Goal: Check status: Check status

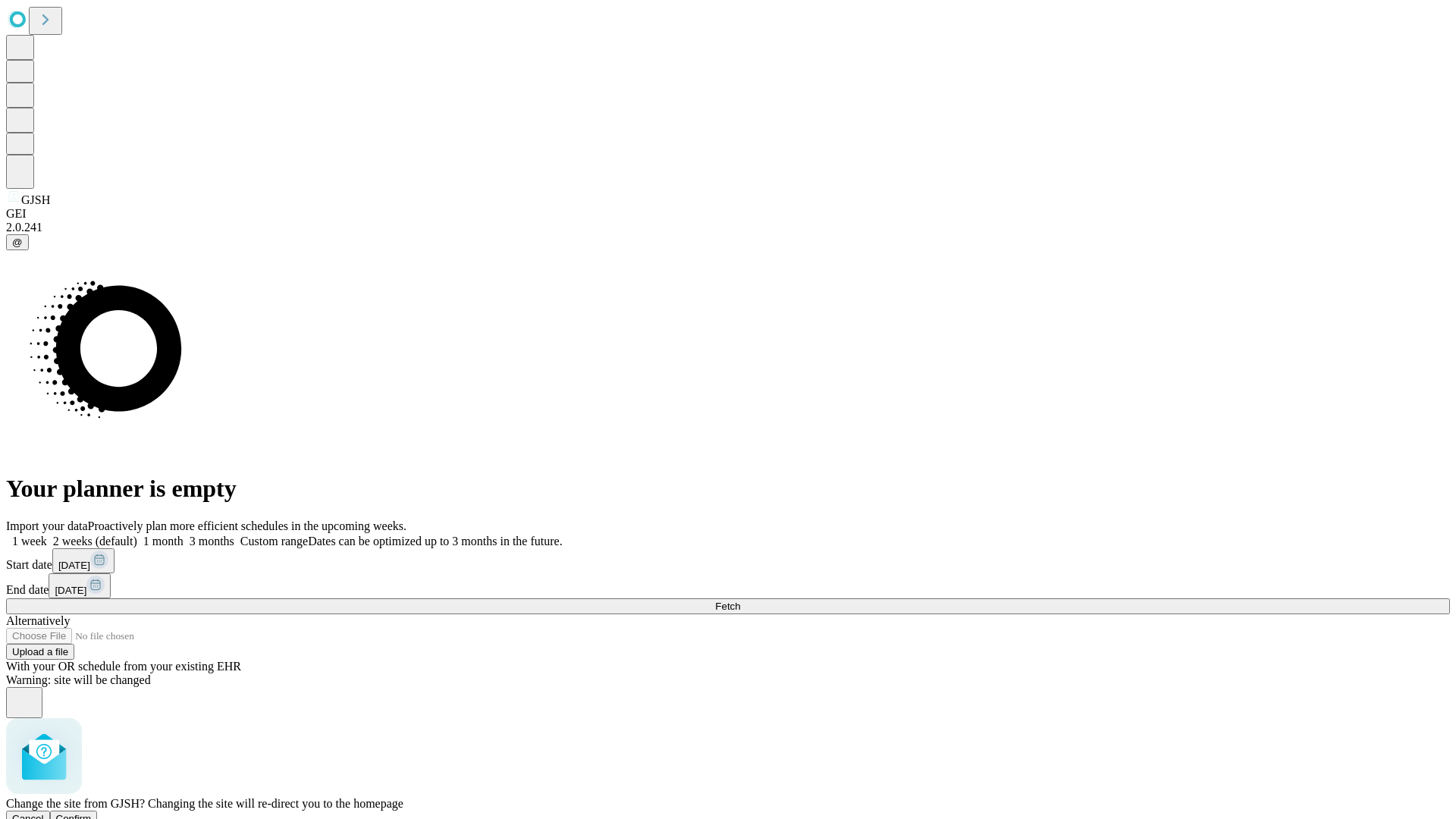
click at [92, 813] on span "Confirm" at bounding box center [74, 818] width 36 height 11
click at [47, 534] on label "1 week" at bounding box center [26, 540] width 41 height 13
click at [741, 601] on span "Fetch" at bounding box center [728, 606] width 25 height 11
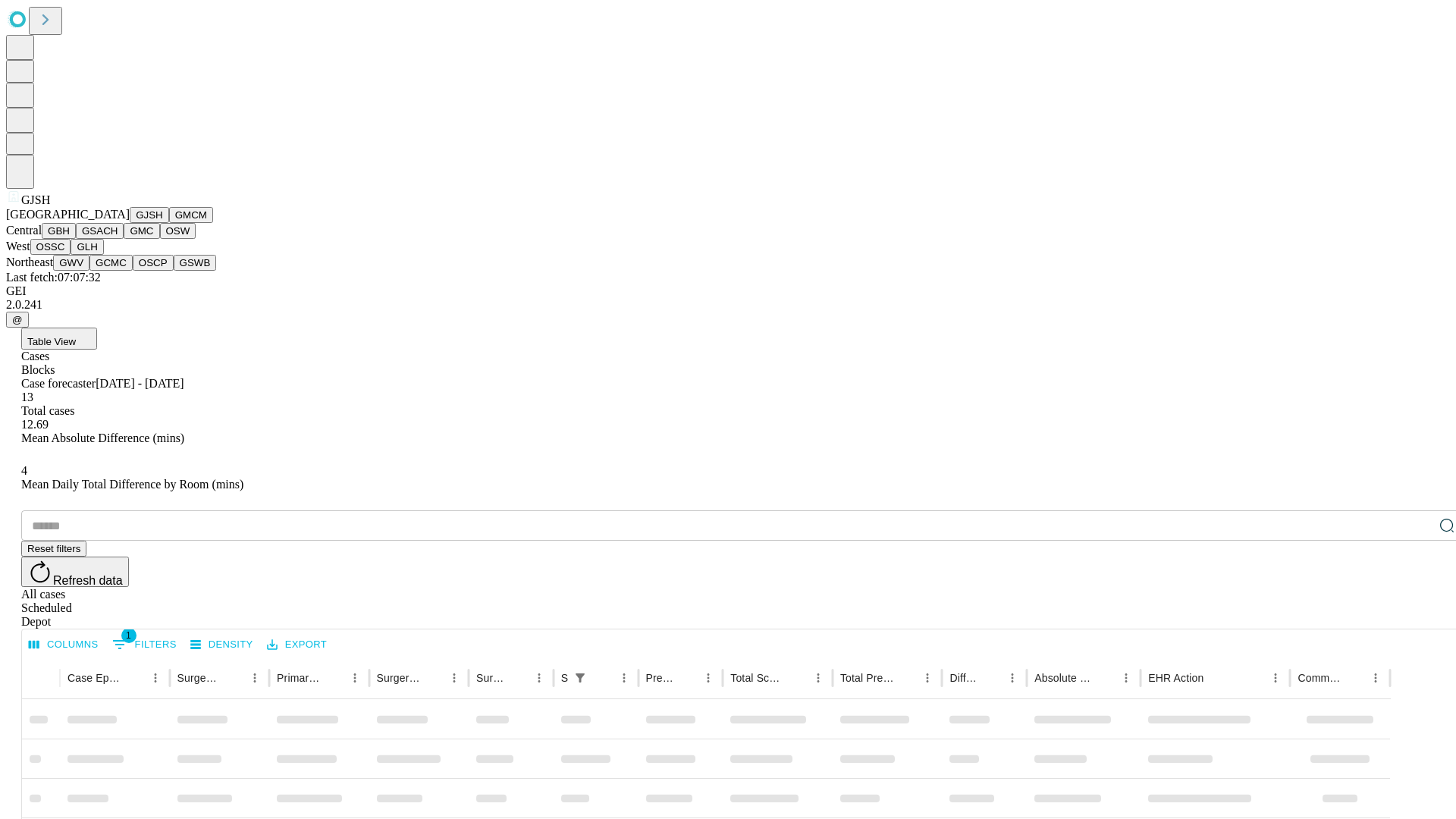
click at [169, 222] on button "GMCM" at bounding box center [191, 215] width 44 height 16
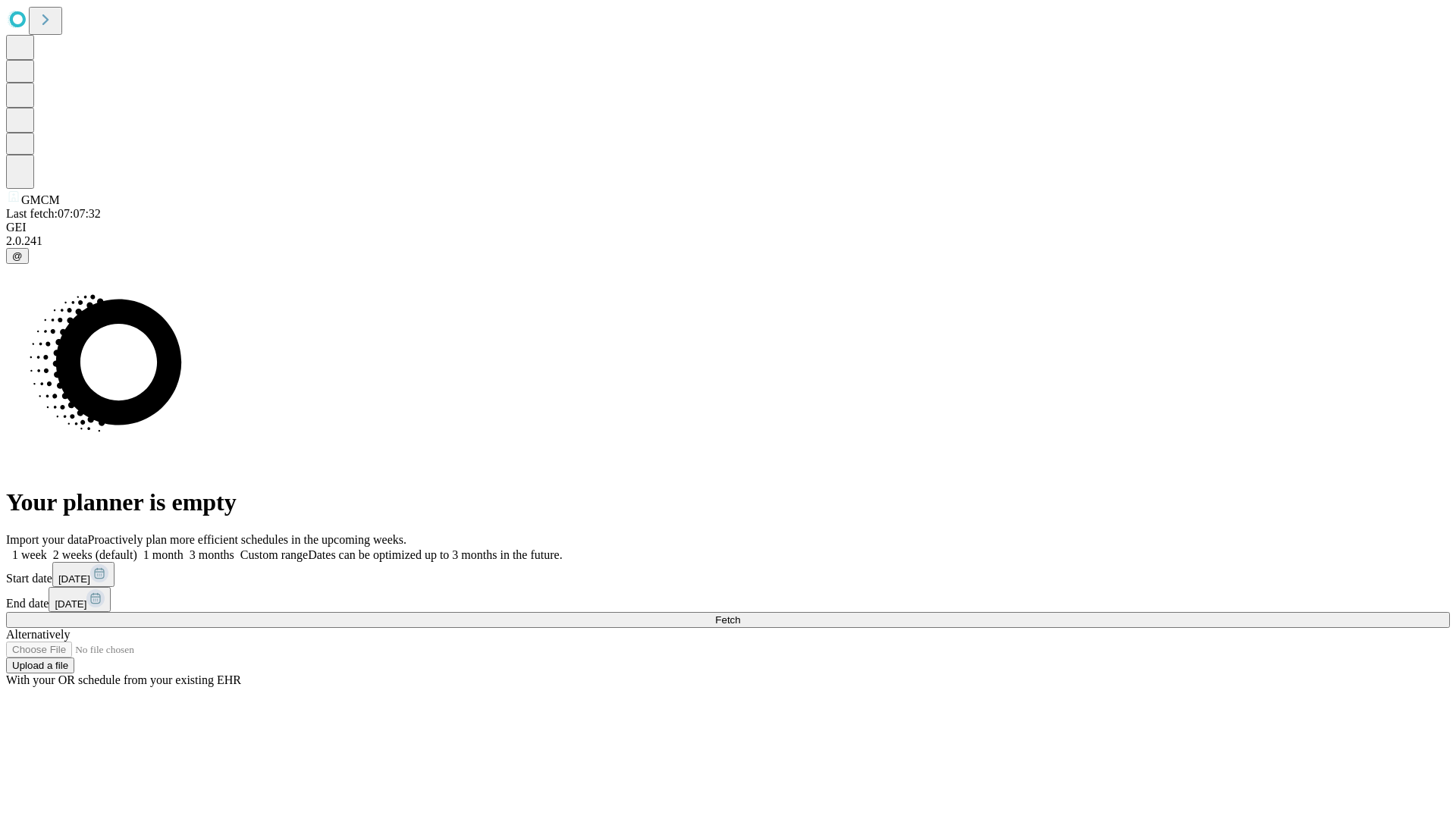
click at [47, 548] on label "1 week" at bounding box center [26, 554] width 41 height 13
click at [741, 614] on span "Fetch" at bounding box center [728, 619] width 25 height 11
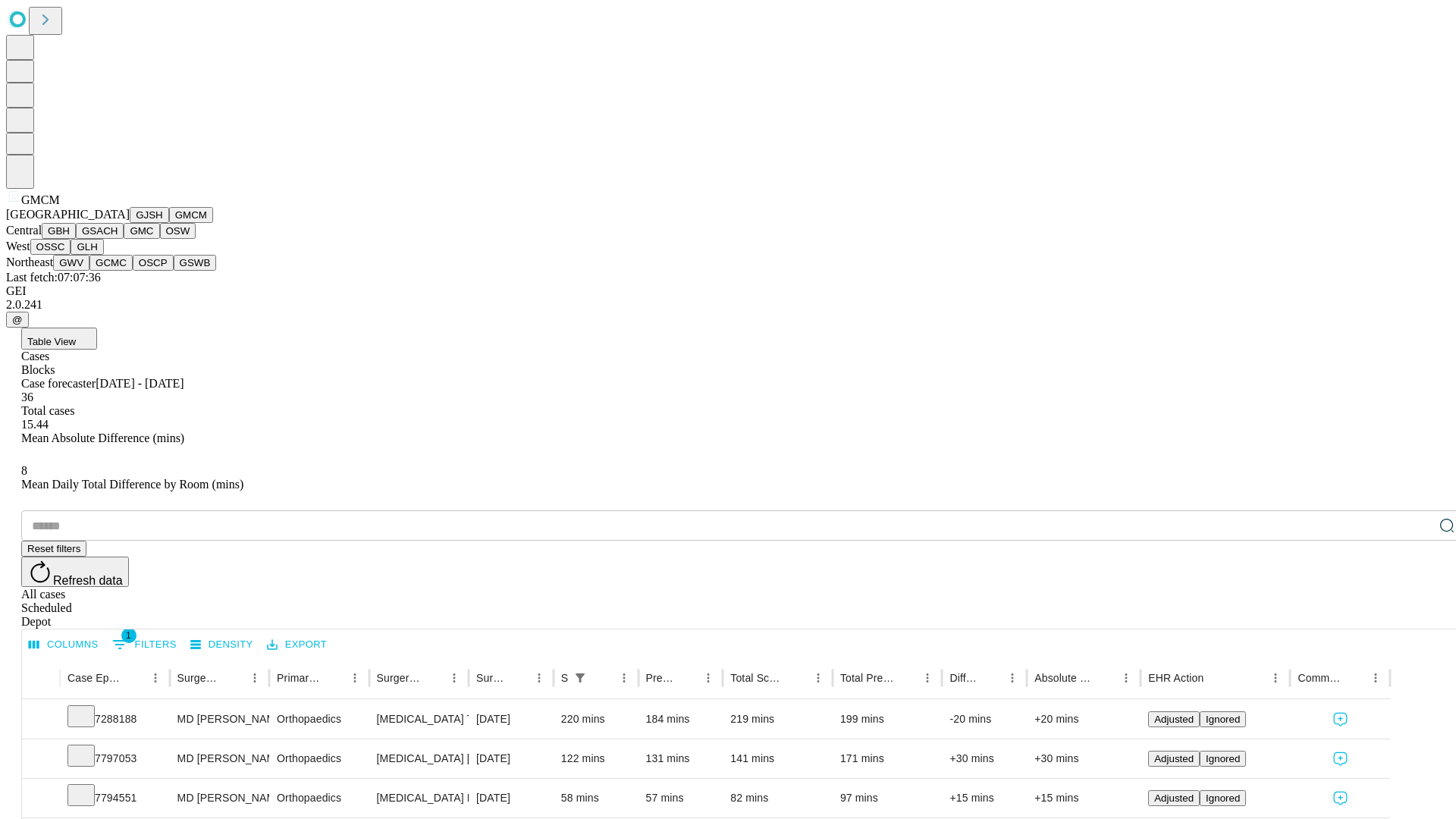
click at [76, 239] on button "GBH" at bounding box center [58, 230] width 34 height 16
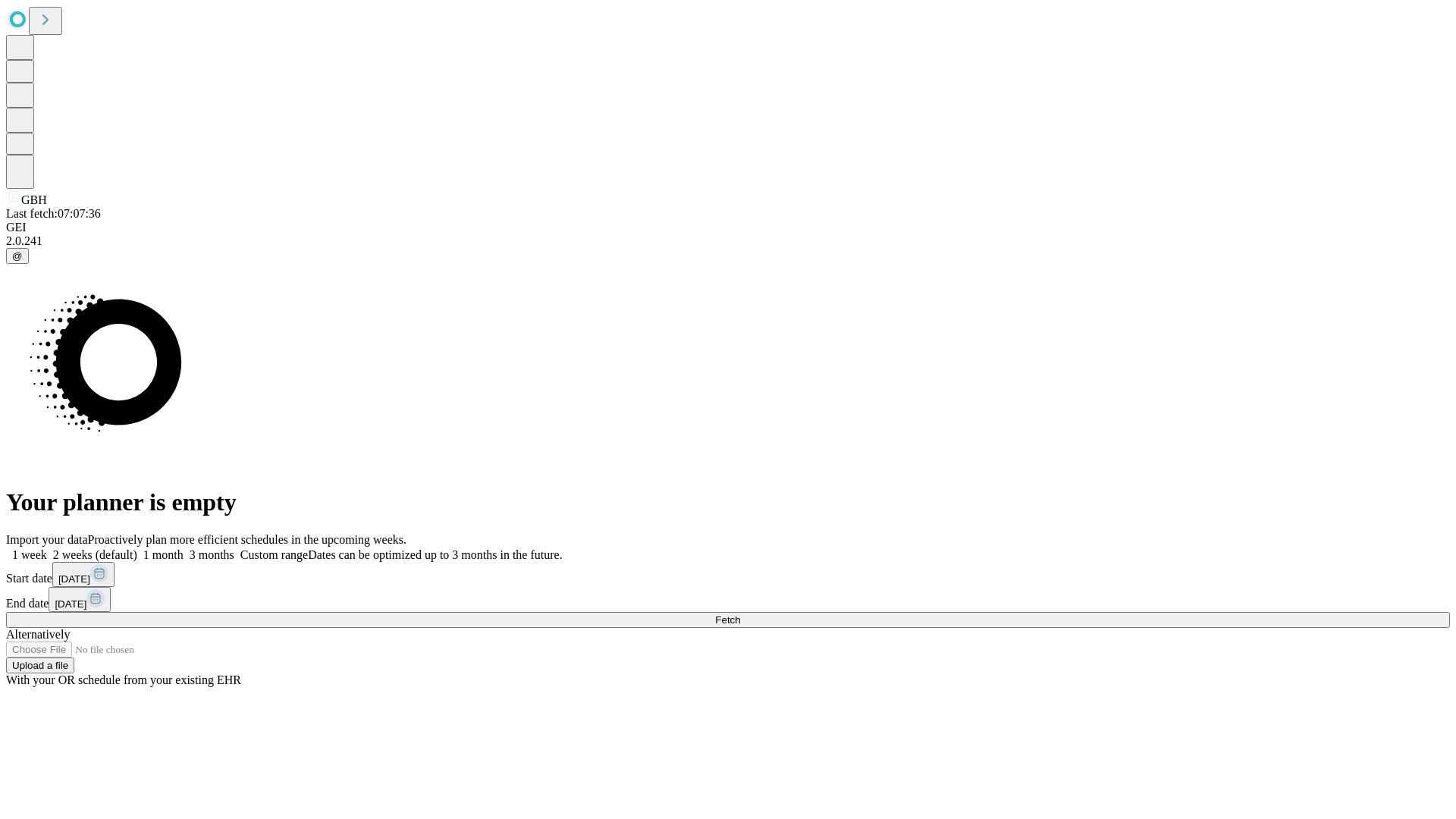
click at [47, 548] on label "1 week" at bounding box center [26, 554] width 41 height 13
click at [741, 614] on span "Fetch" at bounding box center [728, 619] width 25 height 11
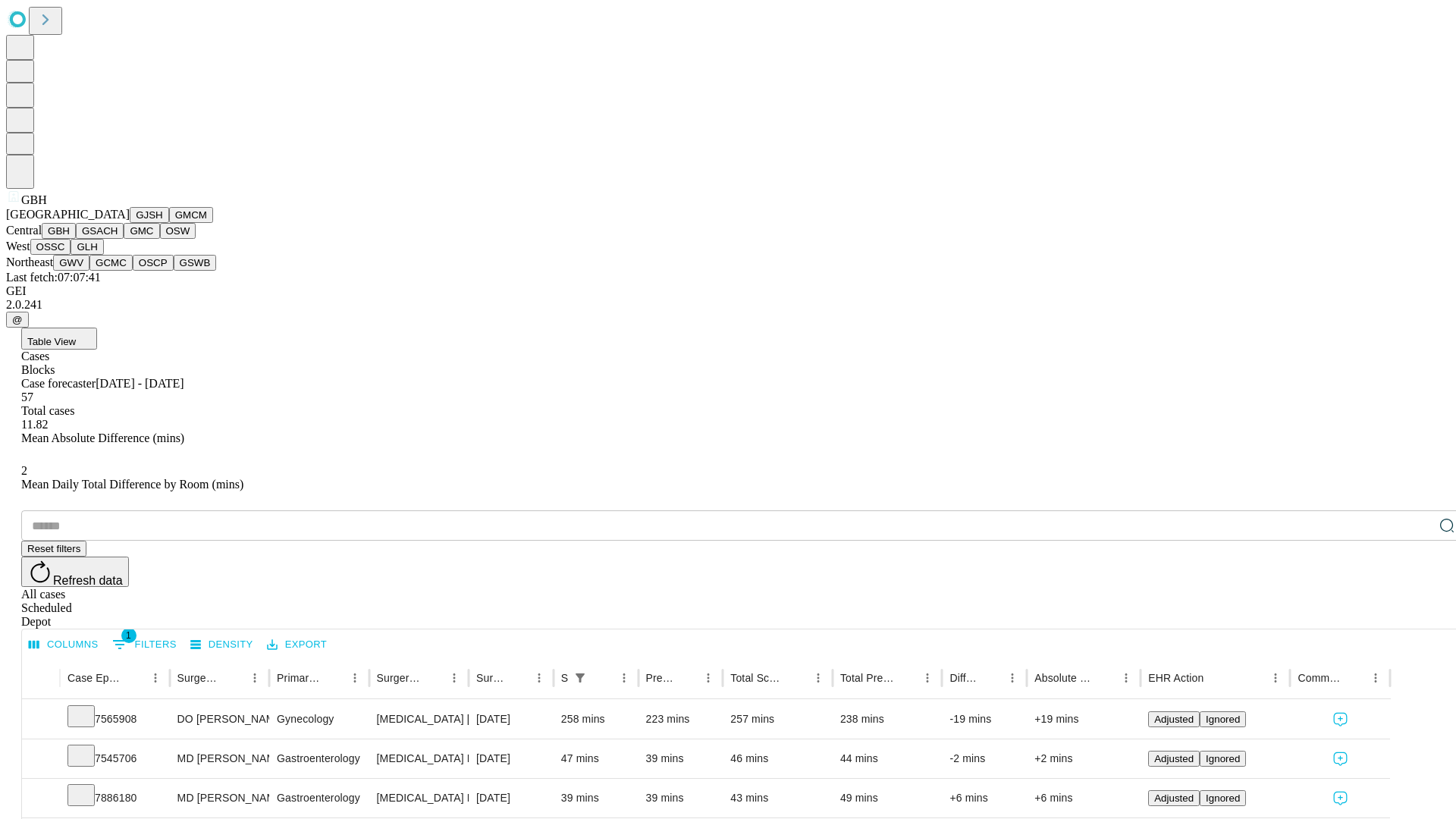
click at [118, 239] on button "GSACH" at bounding box center [100, 230] width 48 height 16
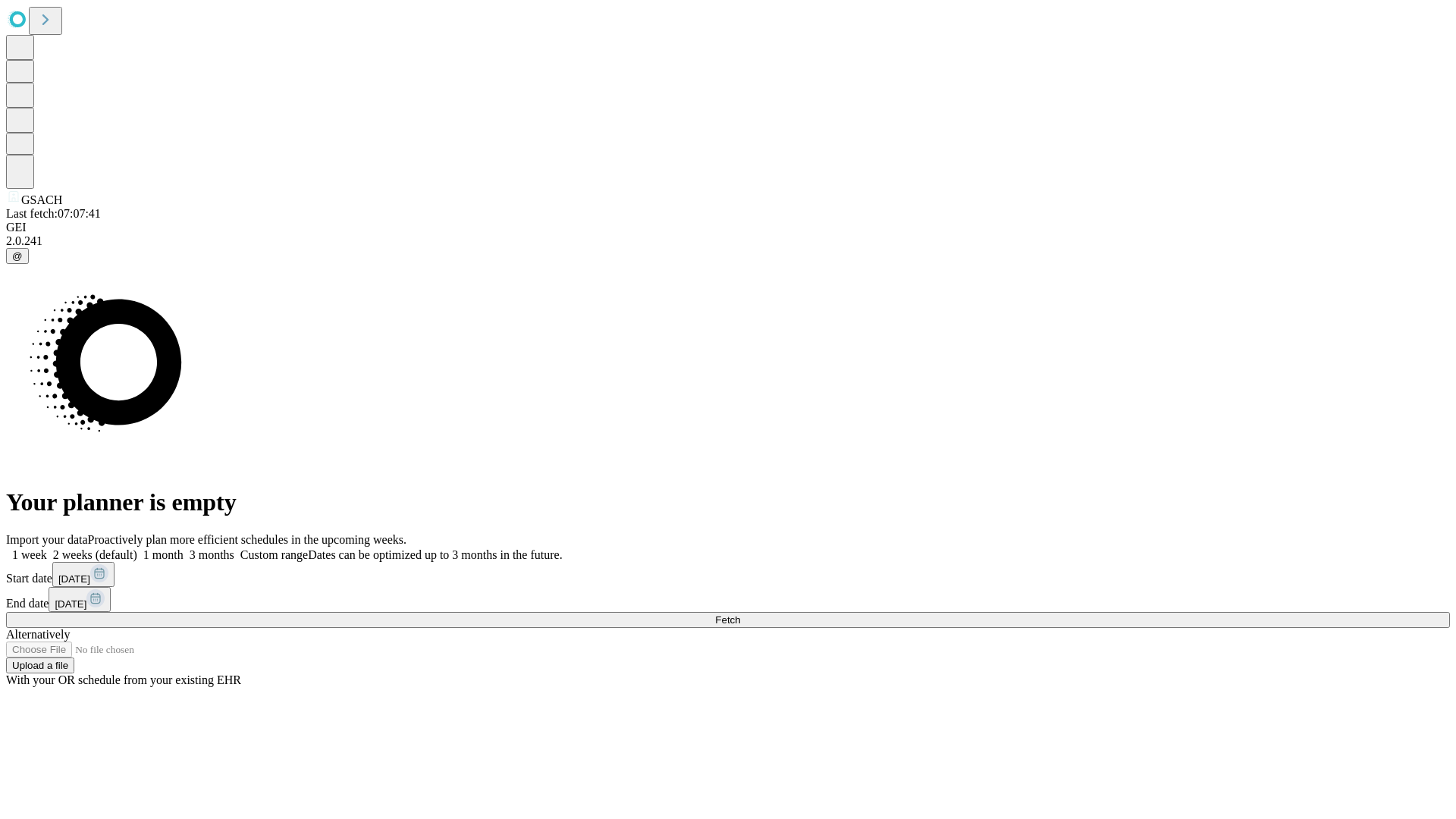
click at [47, 548] on label "1 week" at bounding box center [26, 554] width 41 height 13
click at [741, 614] on span "Fetch" at bounding box center [728, 619] width 25 height 11
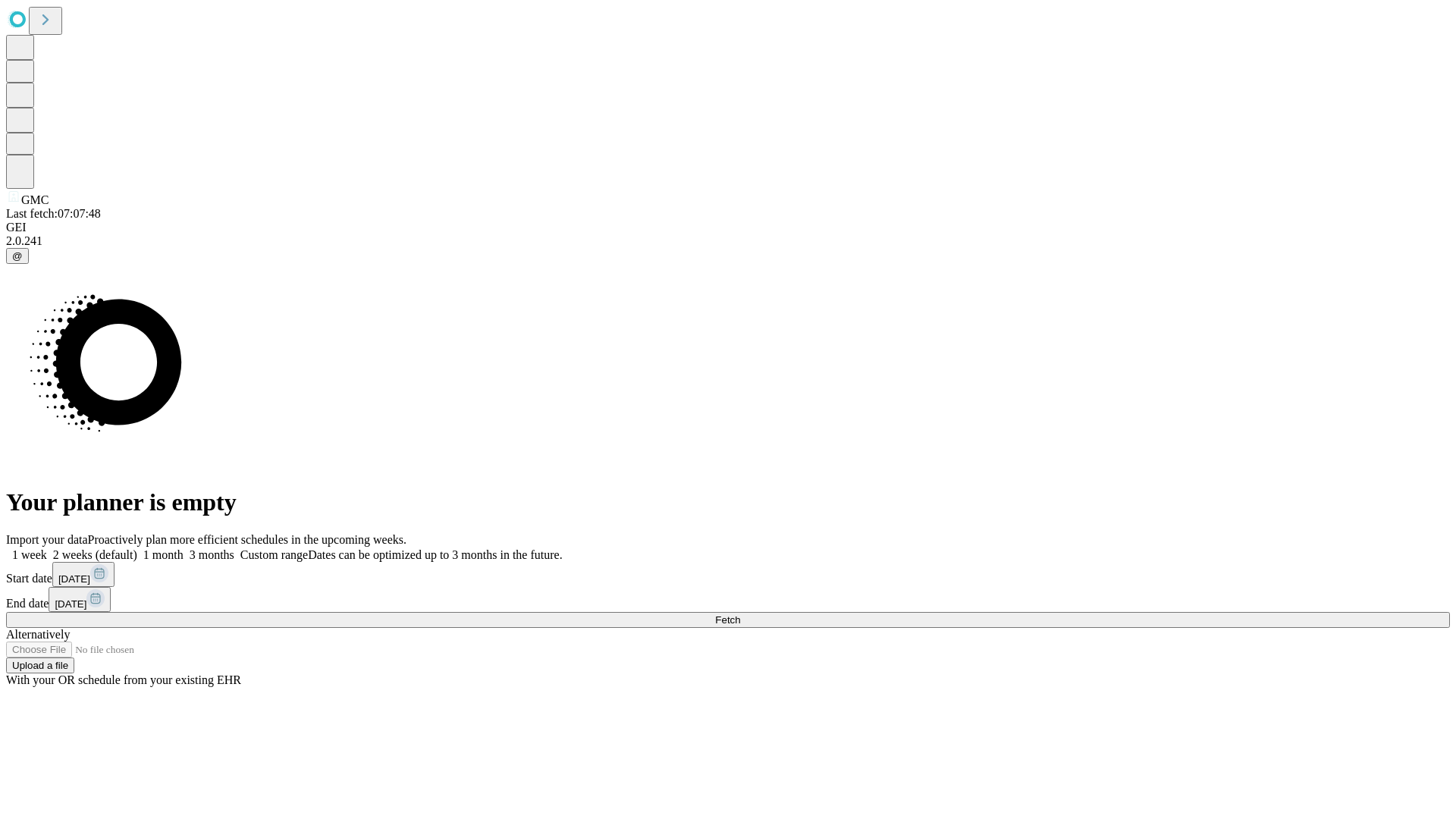
click at [47, 548] on label "1 week" at bounding box center [26, 554] width 41 height 13
click at [741, 614] on span "Fetch" at bounding box center [728, 619] width 25 height 11
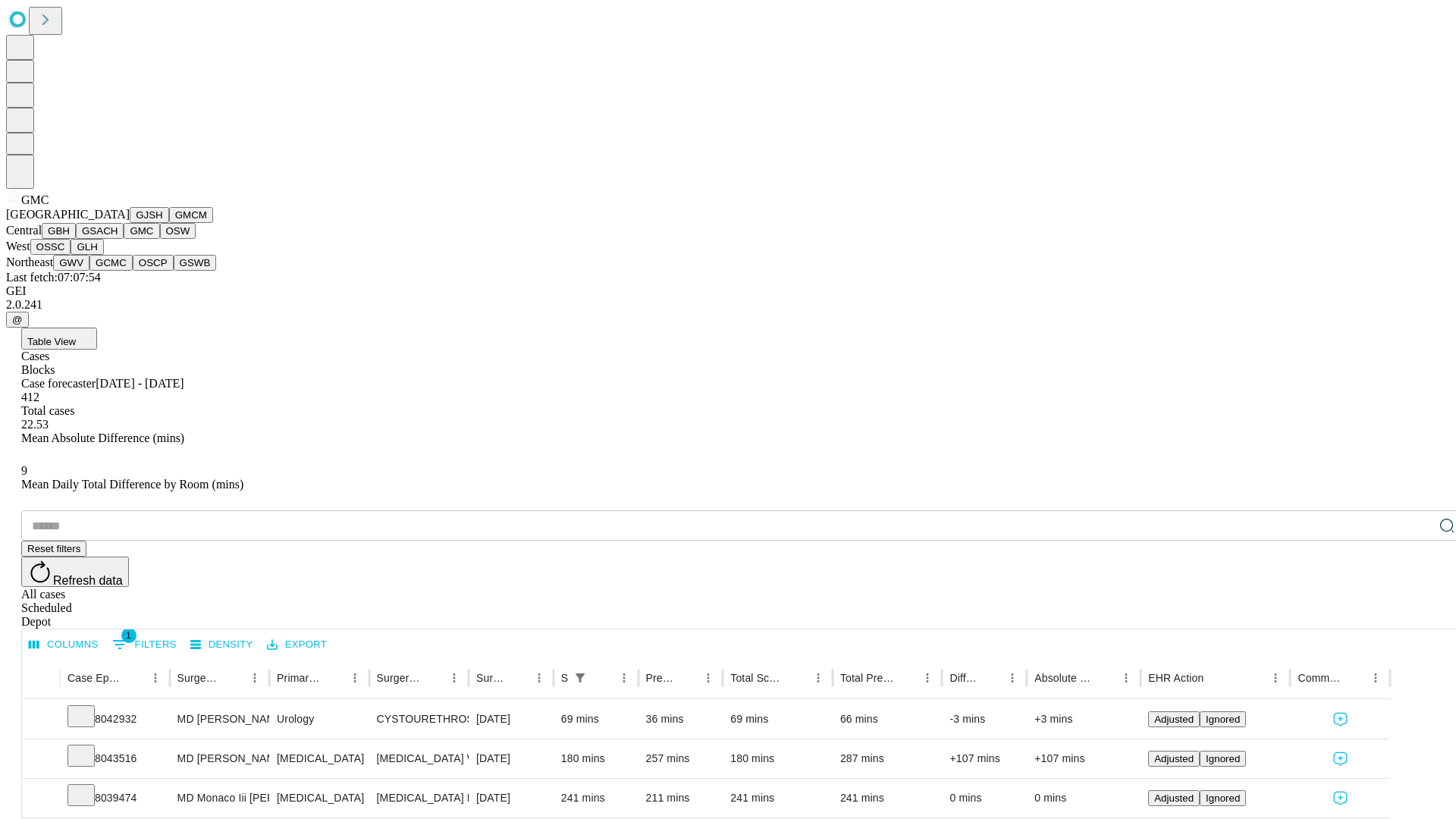
click at [160, 239] on button "OSW" at bounding box center [178, 230] width 36 height 16
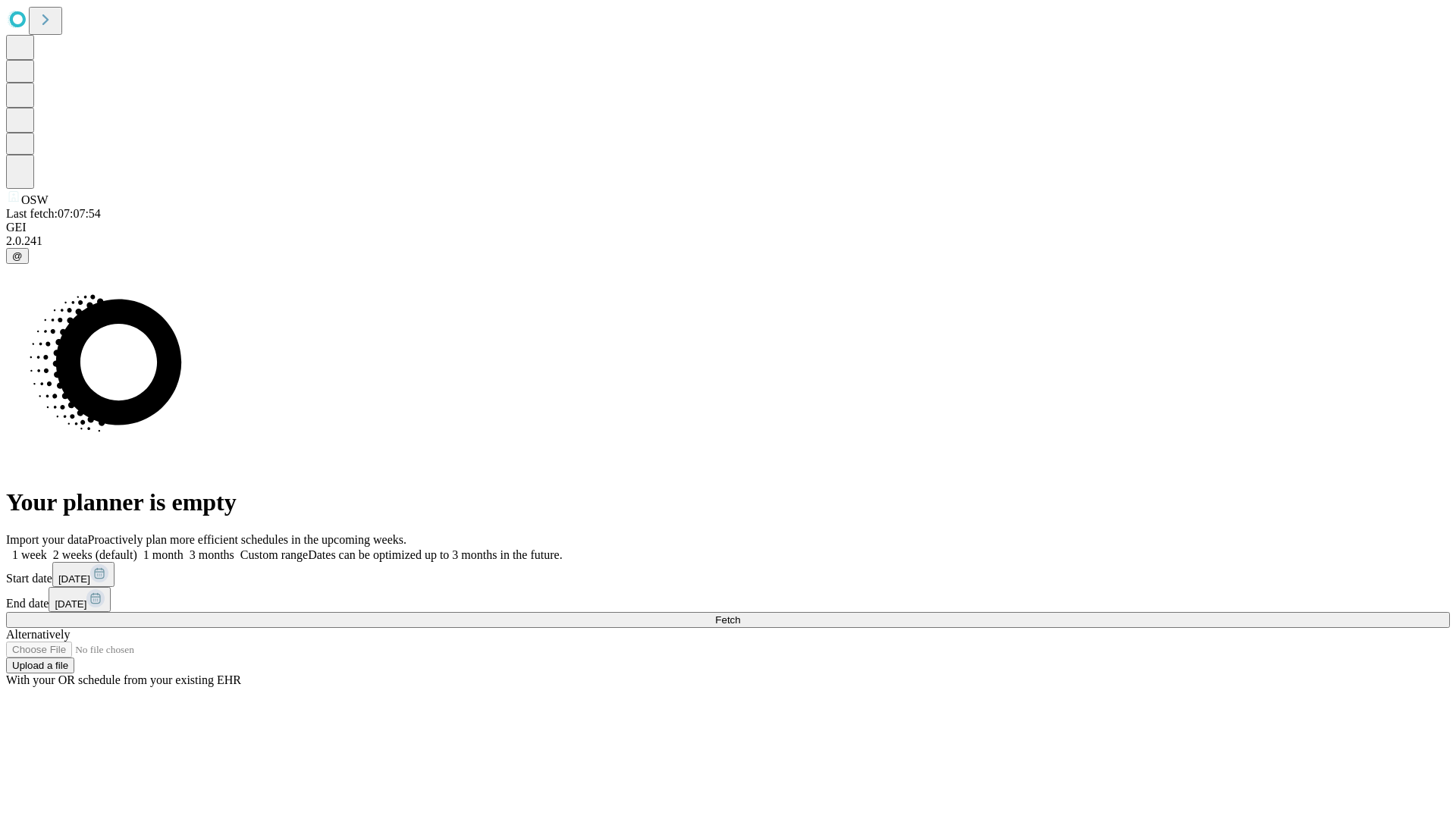
click at [47, 548] on label "1 week" at bounding box center [26, 554] width 41 height 13
click at [741, 614] on span "Fetch" at bounding box center [728, 619] width 25 height 11
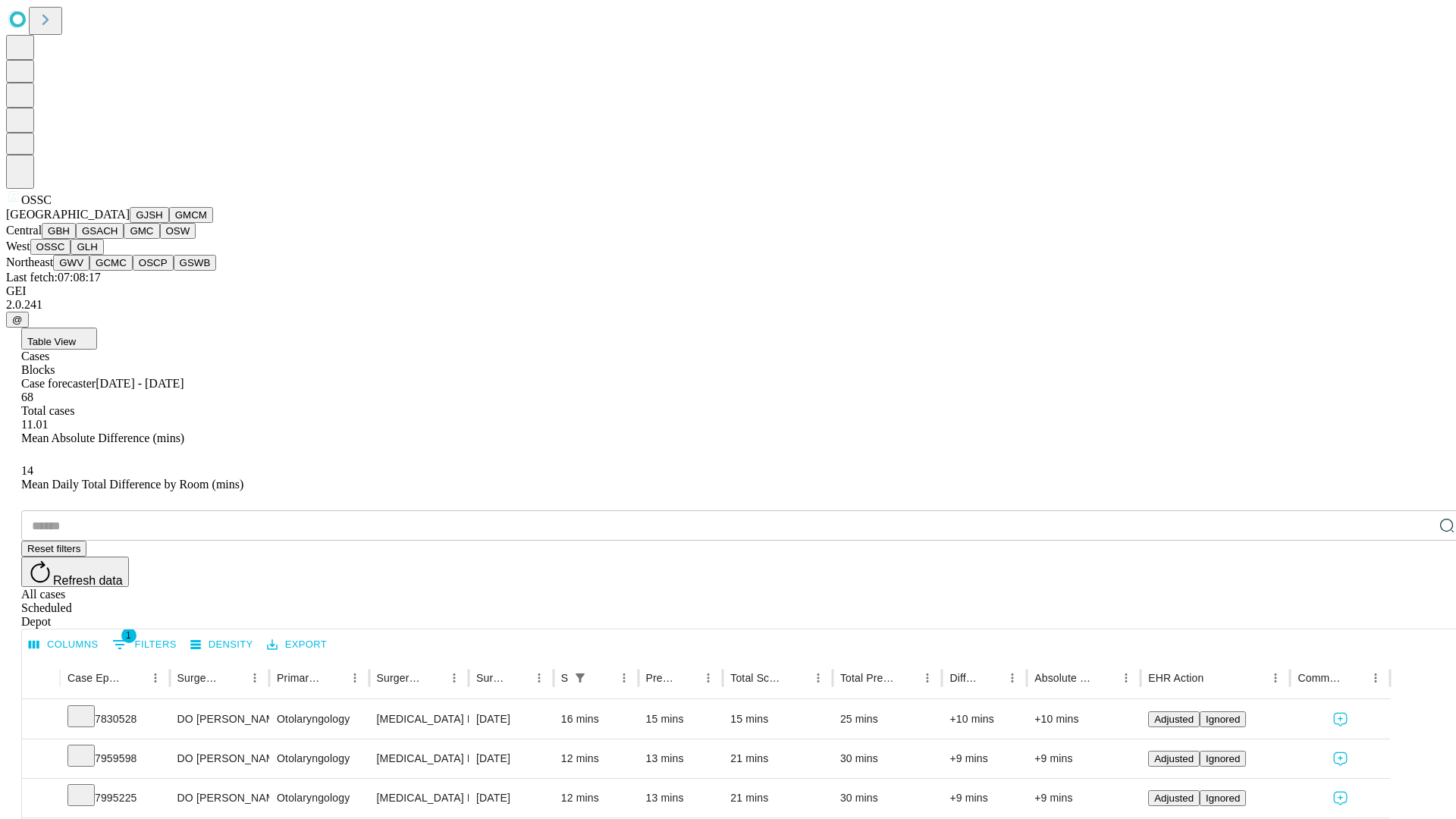
click at [103, 255] on button "GLH" at bounding box center [87, 247] width 33 height 16
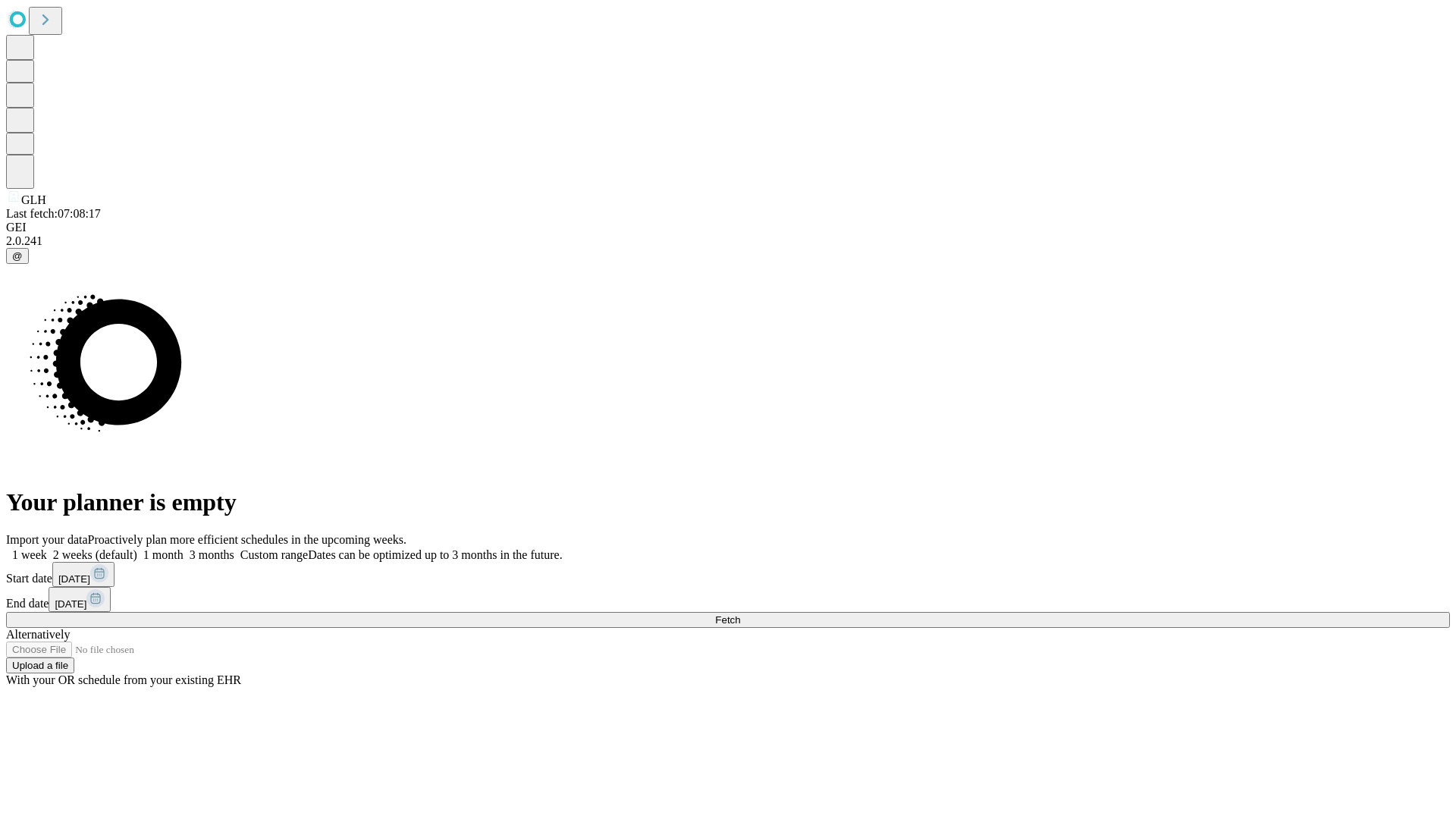
click at [47, 548] on label "1 week" at bounding box center [26, 554] width 41 height 13
click at [741, 614] on span "Fetch" at bounding box center [728, 619] width 25 height 11
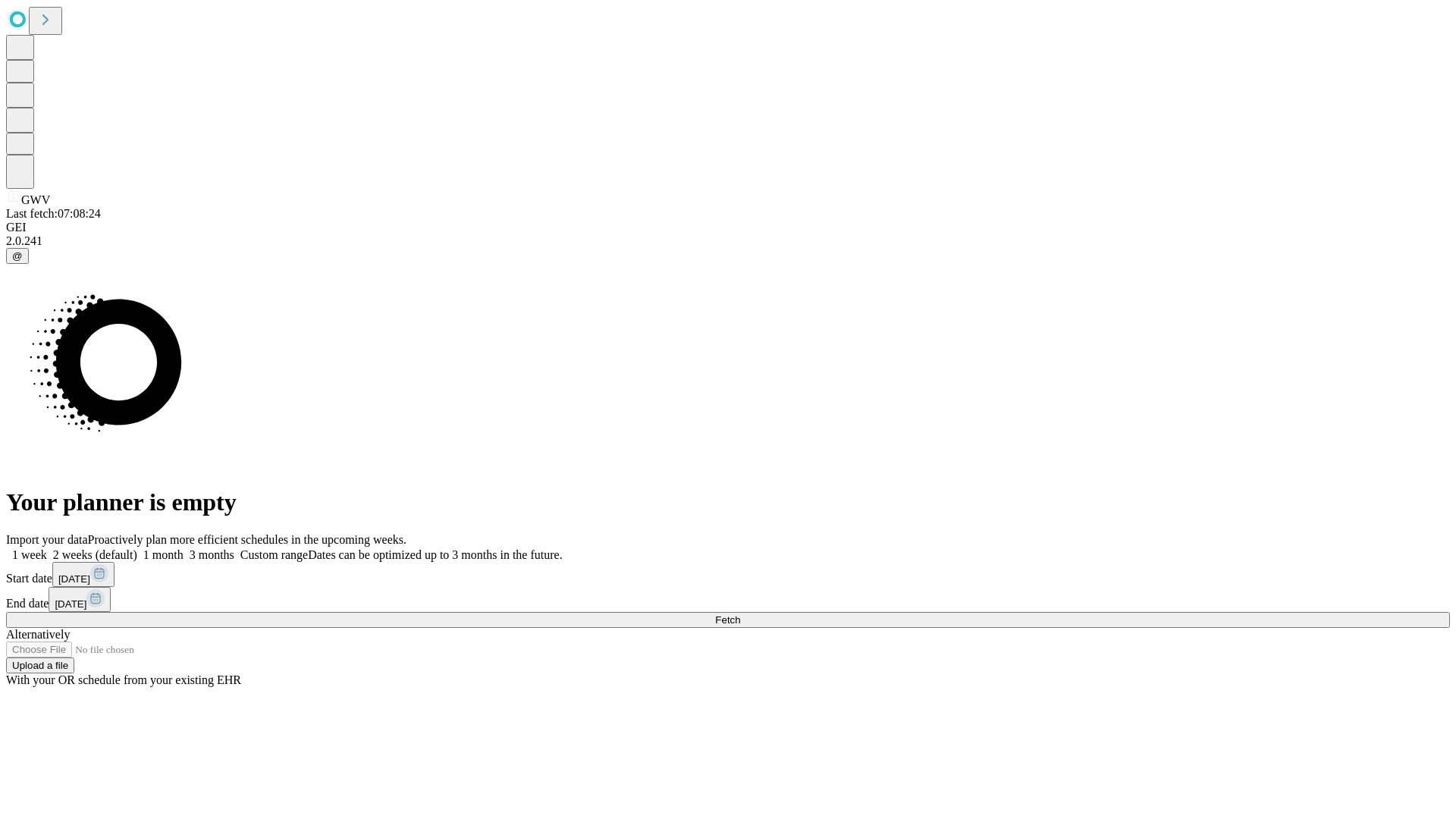
click at [47, 548] on label "1 week" at bounding box center [26, 554] width 41 height 13
click at [741, 614] on span "Fetch" at bounding box center [728, 619] width 25 height 11
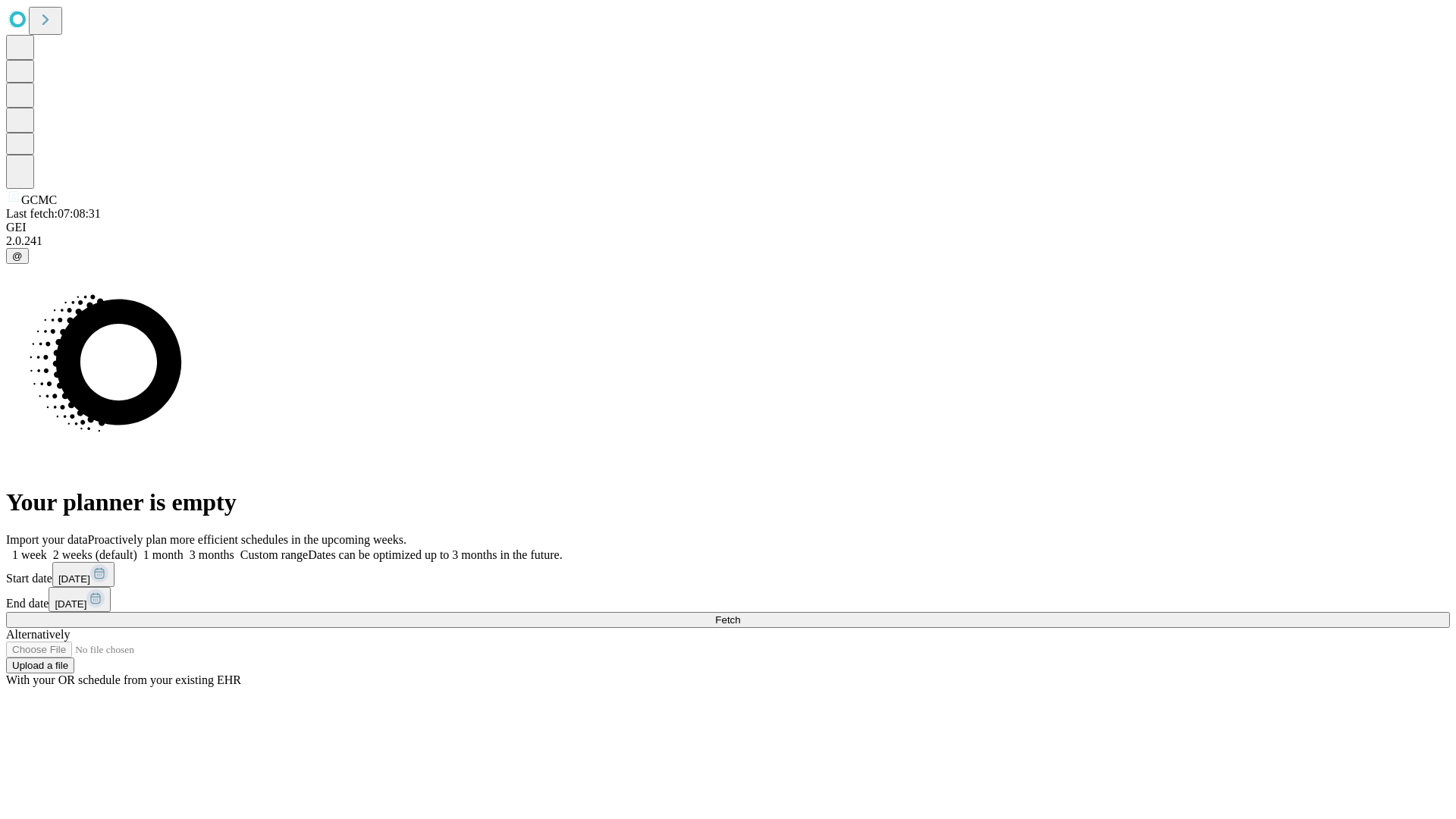
click at [47, 548] on label "1 week" at bounding box center [26, 554] width 41 height 13
click at [741, 614] on span "Fetch" at bounding box center [728, 619] width 25 height 11
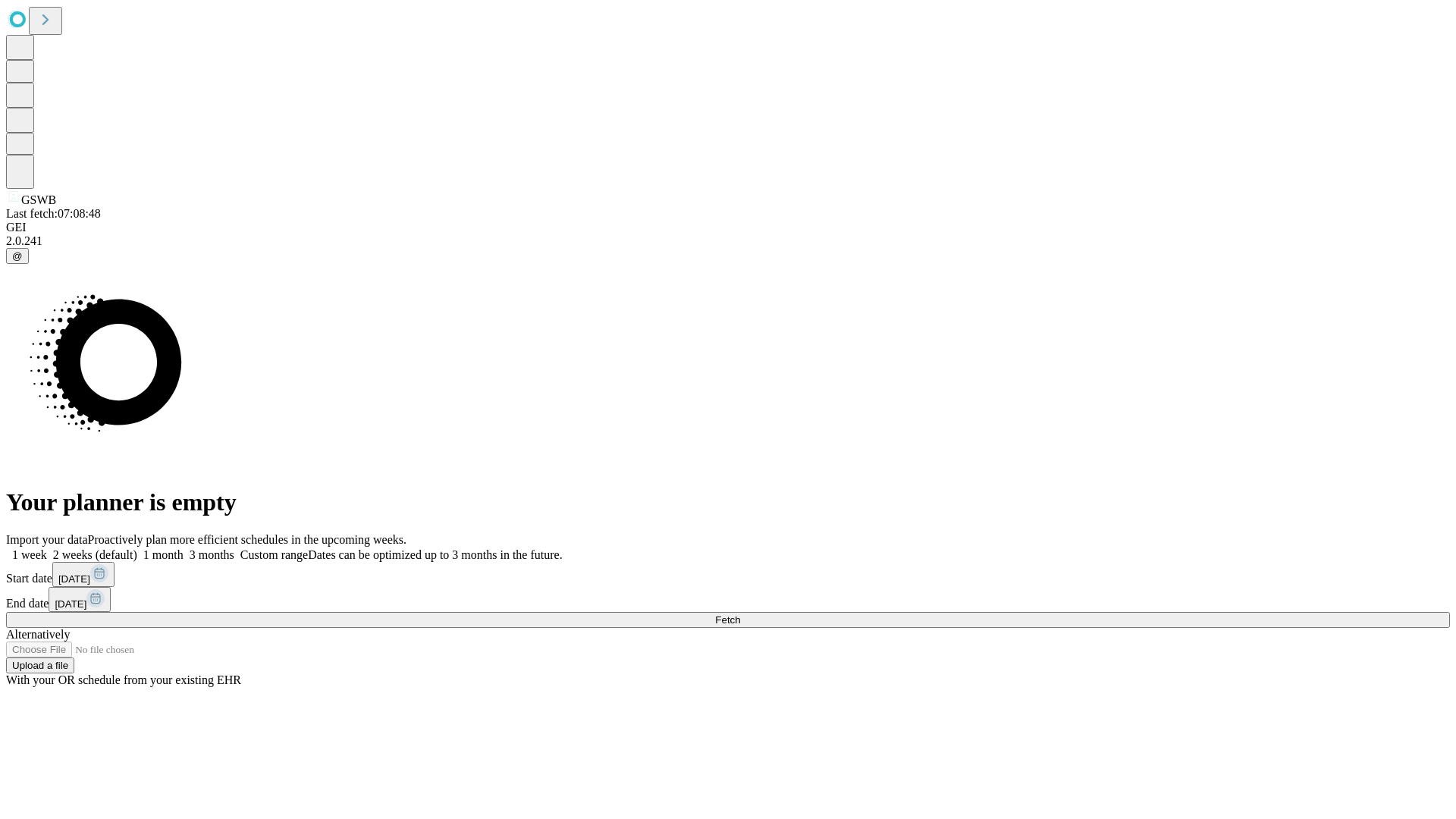
click at [741, 614] on span "Fetch" at bounding box center [728, 619] width 25 height 11
